Goal: Navigation & Orientation: Find specific page/section

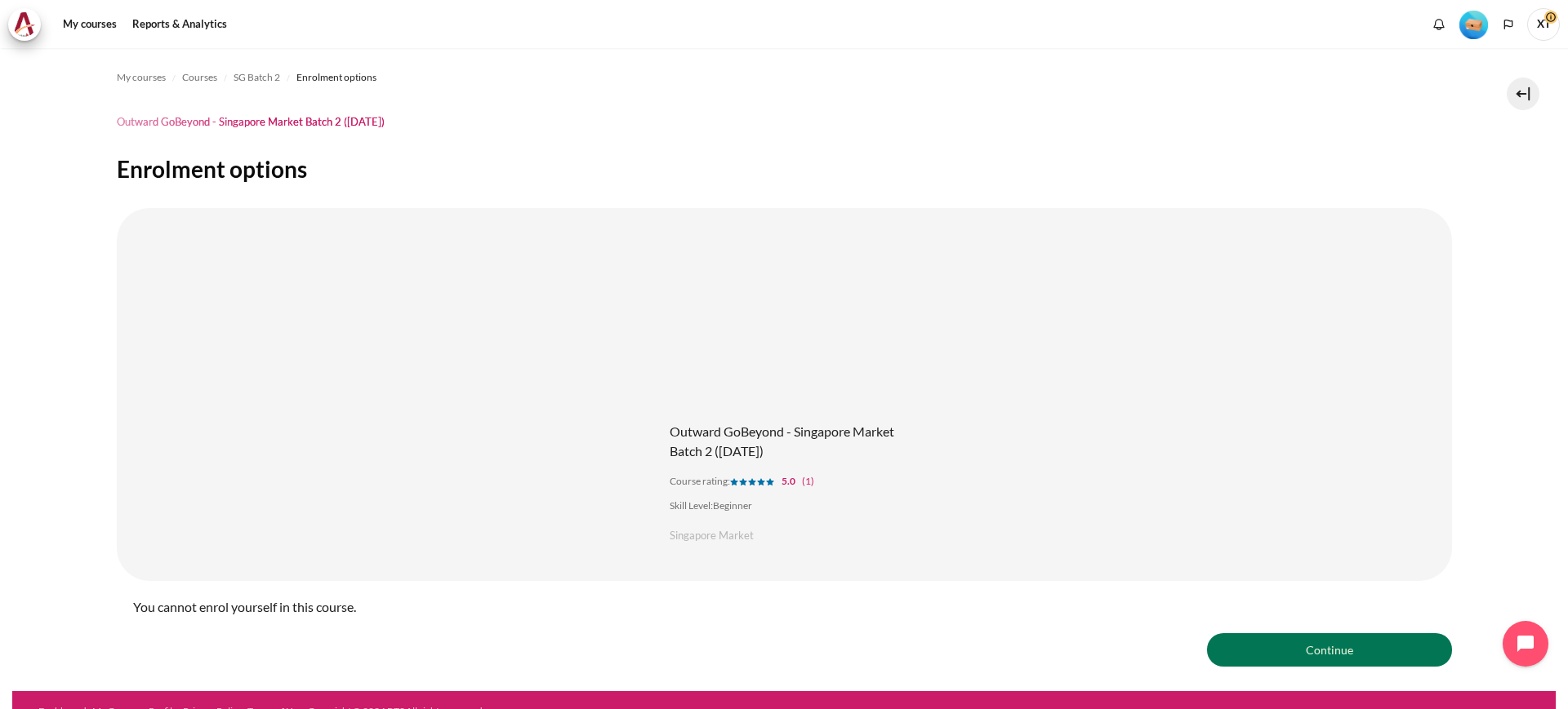
scroll to position [23, 0]
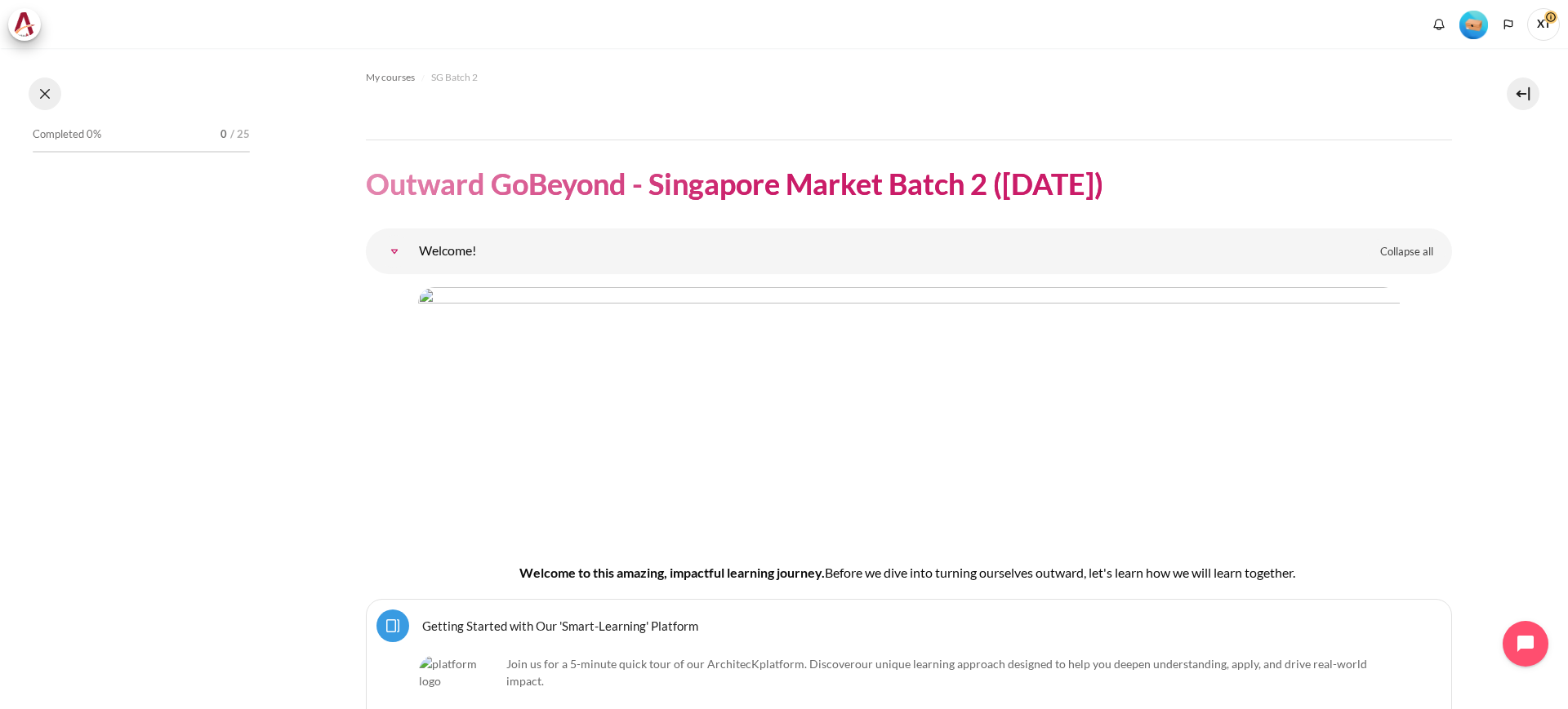
click at [45, 94] on button at bounding box center [45, 94] width 32 height 32
click at [391, 77] on span "My courses" at bounding box center [390, 77] width 49 height 14
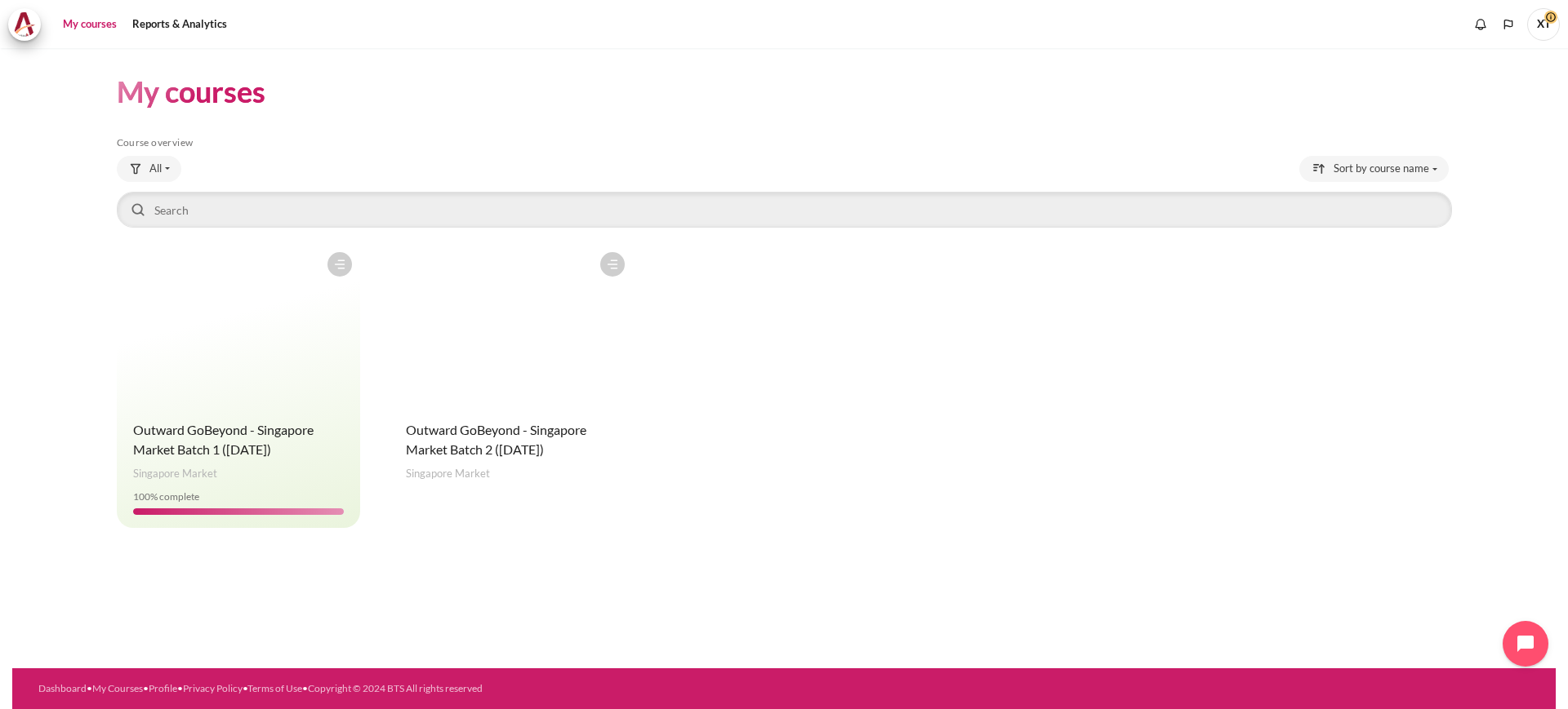
click at [891, 457] on div "Course is starred Actions for course Outward GoBeyond - [GEOGRAPHIC_DATA] Marke…" at bounding box center [784, 386] width 1335 height 284
click at [500, 387] on figure "Content" at bounding box center [511, 326] width 244 height 163
click at [454, 433] on span "Outward GoBeyond - Singapore Market Batch 2 ([DATE])" at bounding box center [496, 439] width 181 height 35
